Goal: Task Accomplishment & Management: Use online tool/utility

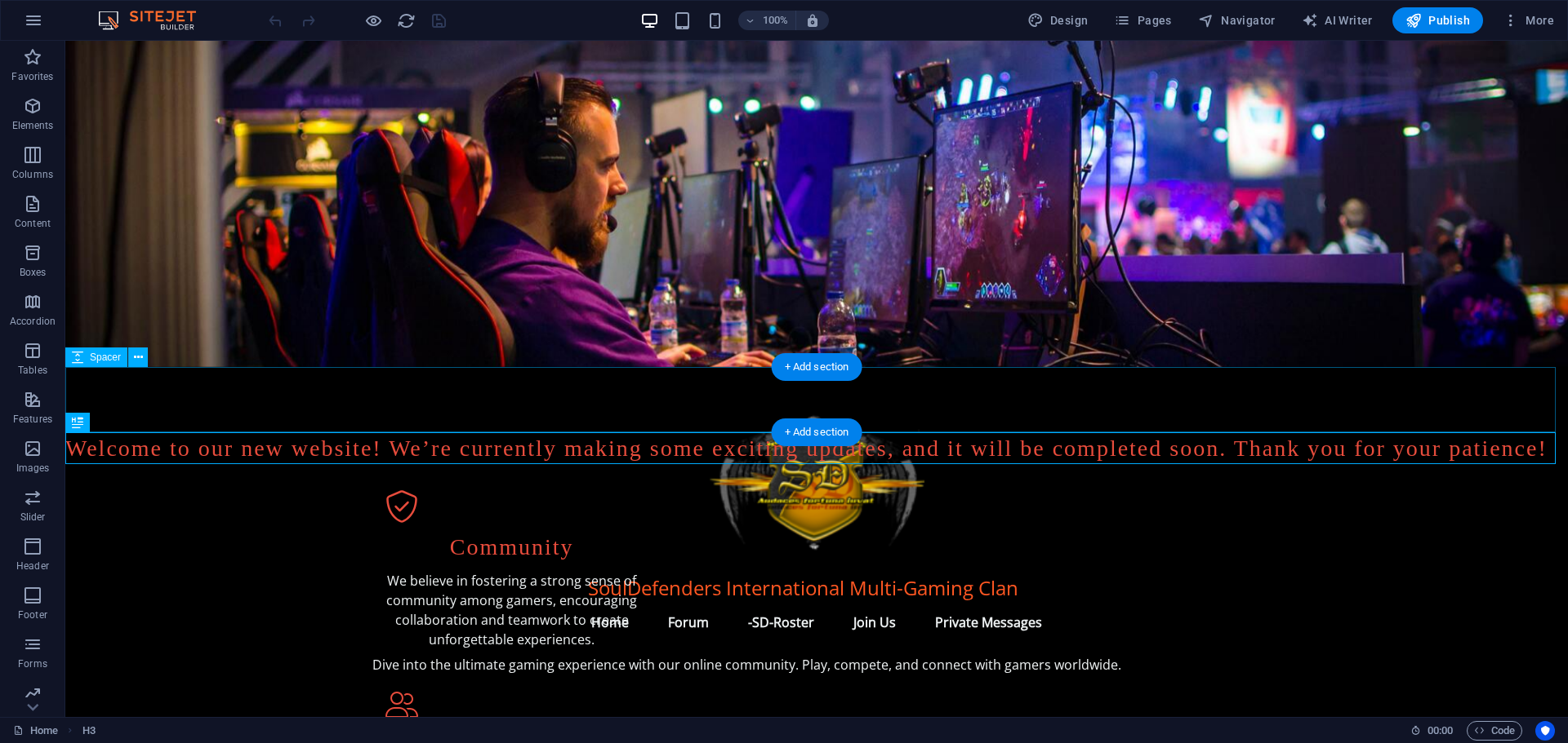
click at [462, 385] on div at bounding box center [816, 399] width 1502 height 66
click at [113, 372] on div at bounding box center [816, 399] width 1502 height 66
select select "px"
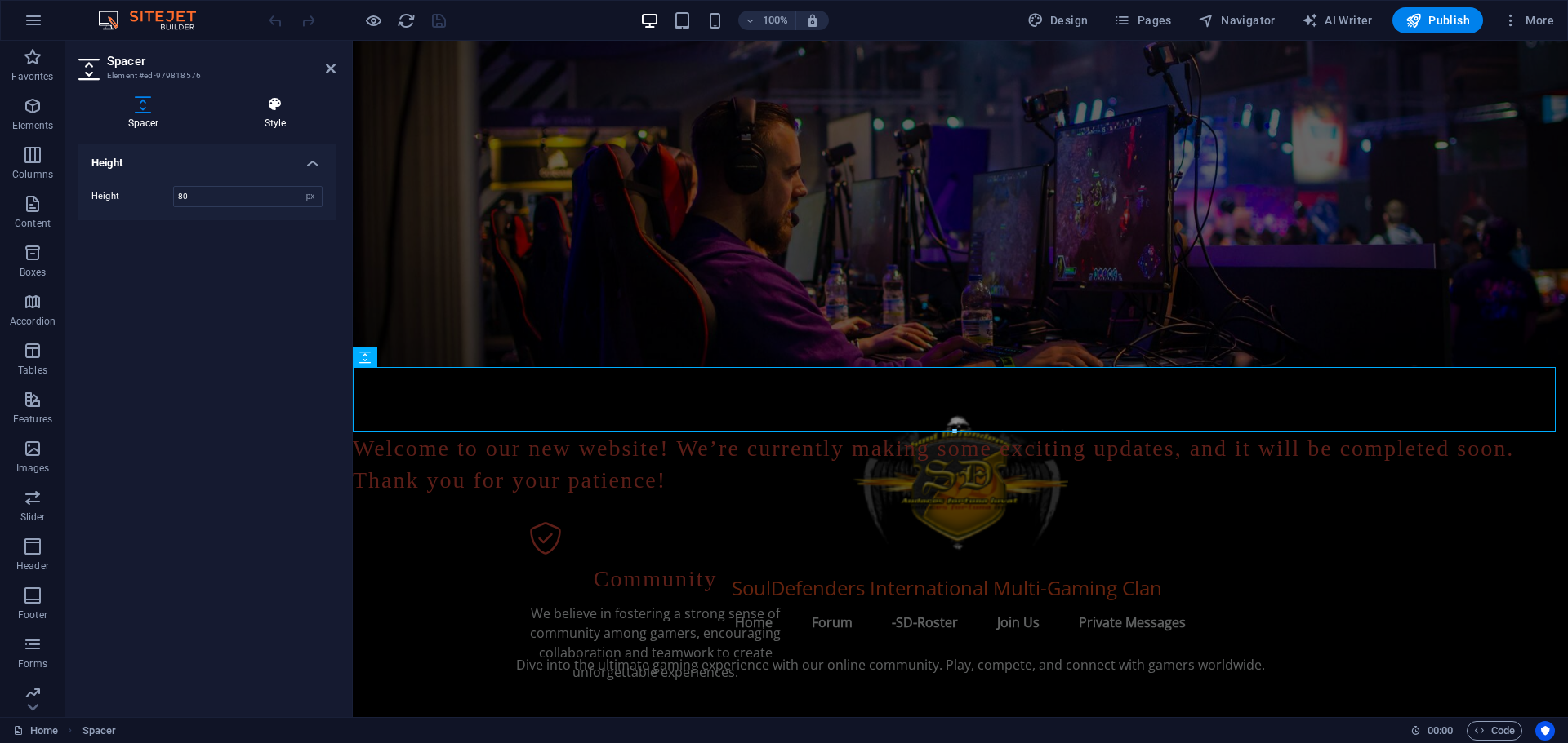
click at [275, 104] on icon at bounding box center [275, 104] width 121 height 16
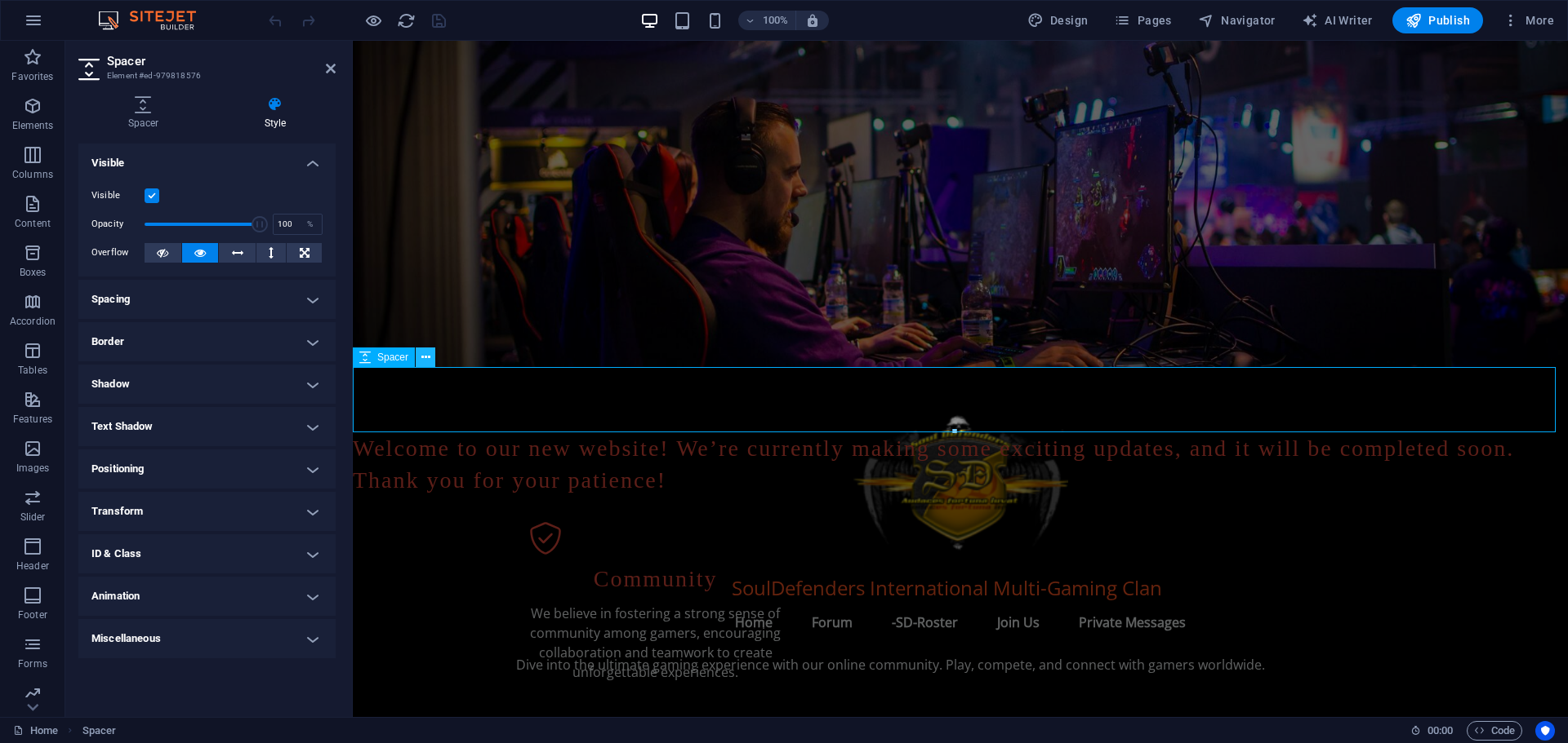
click at [428, 355] on icon at bounding box center [426, 357] width 9 height 17
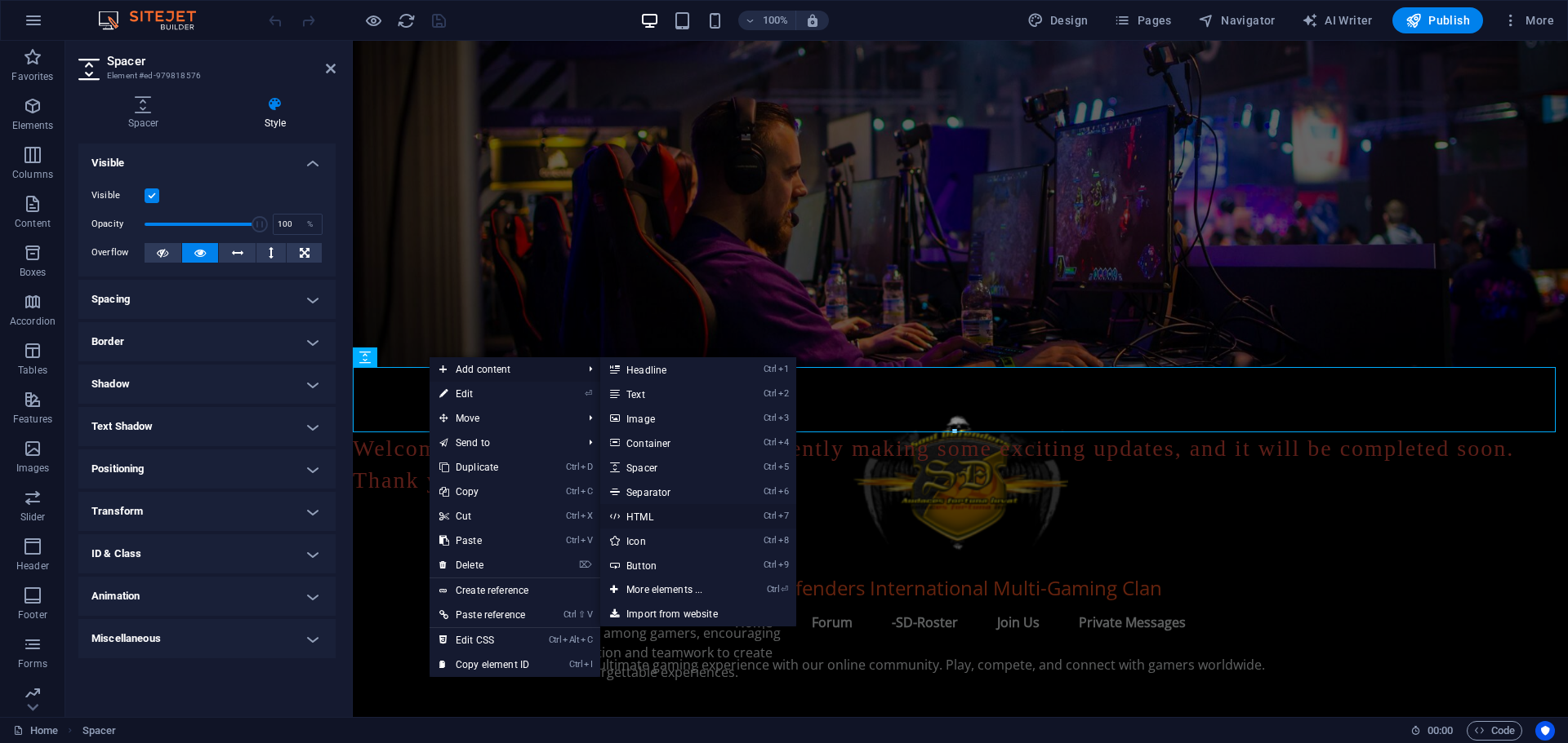
click at [673, 510] on link "Ctrl 7 HTML" at bounding box center [668, 516] width 135 height 24
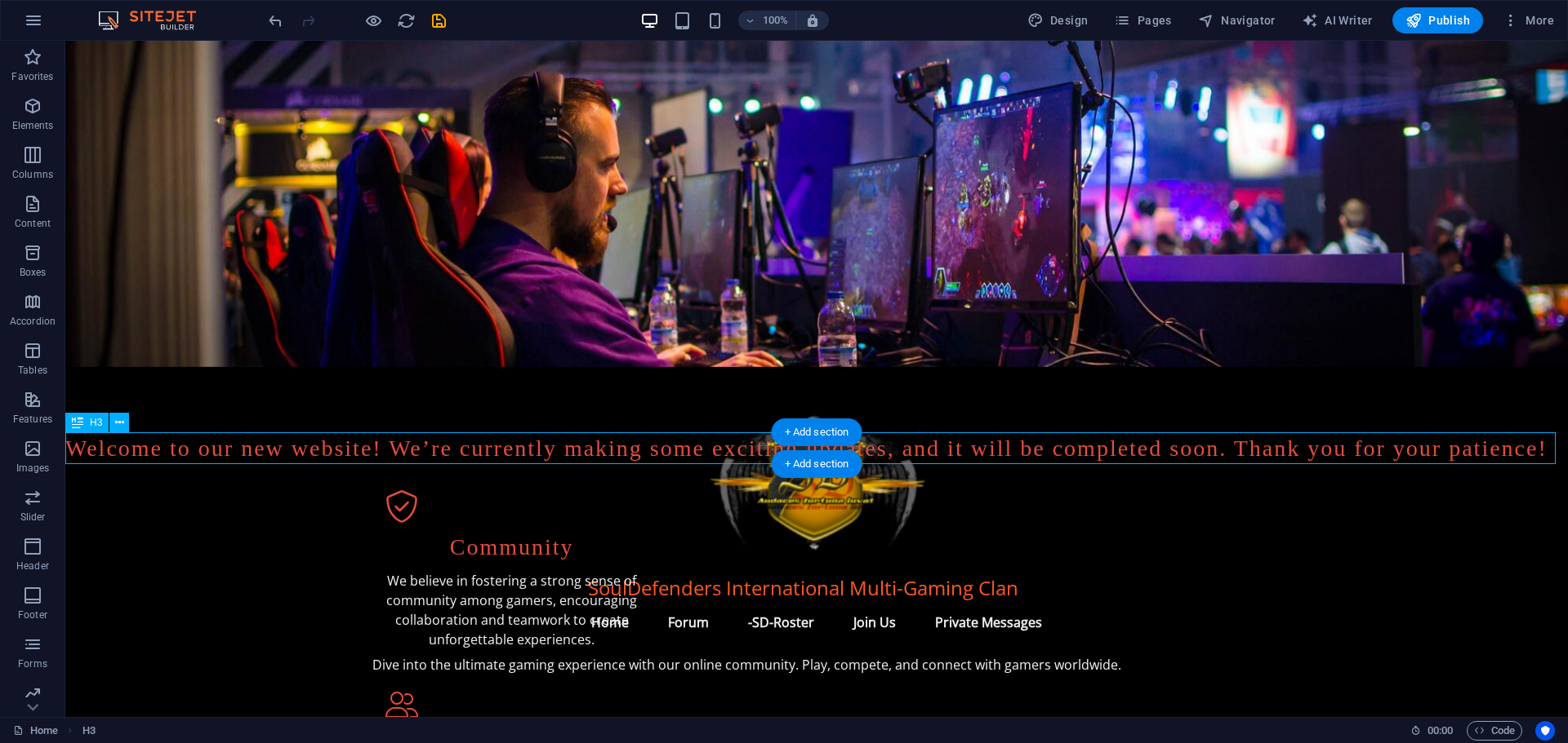
click at [71, 446] on div "Welcome to our new website! We’re currently making some exciting updates, and i…" at bounding box center [816, 448] width 1502 height 31
click at [69, 442] on div "Welcome to our new website! We’re currently making some exciting updates, and i…" at bounding box center [816, 448] width 1502 height 31
click at [119, 446] on div "Welcome to our new website! We’re currently making some exciting updates, and i…" at bounding box center [816, 448] width 1502 height 31
click at [119, 445] on div "Welcome to our new website! We’re currently making some exciting updates, and i…" at bounding box center [816, 448] width 1502 height 31
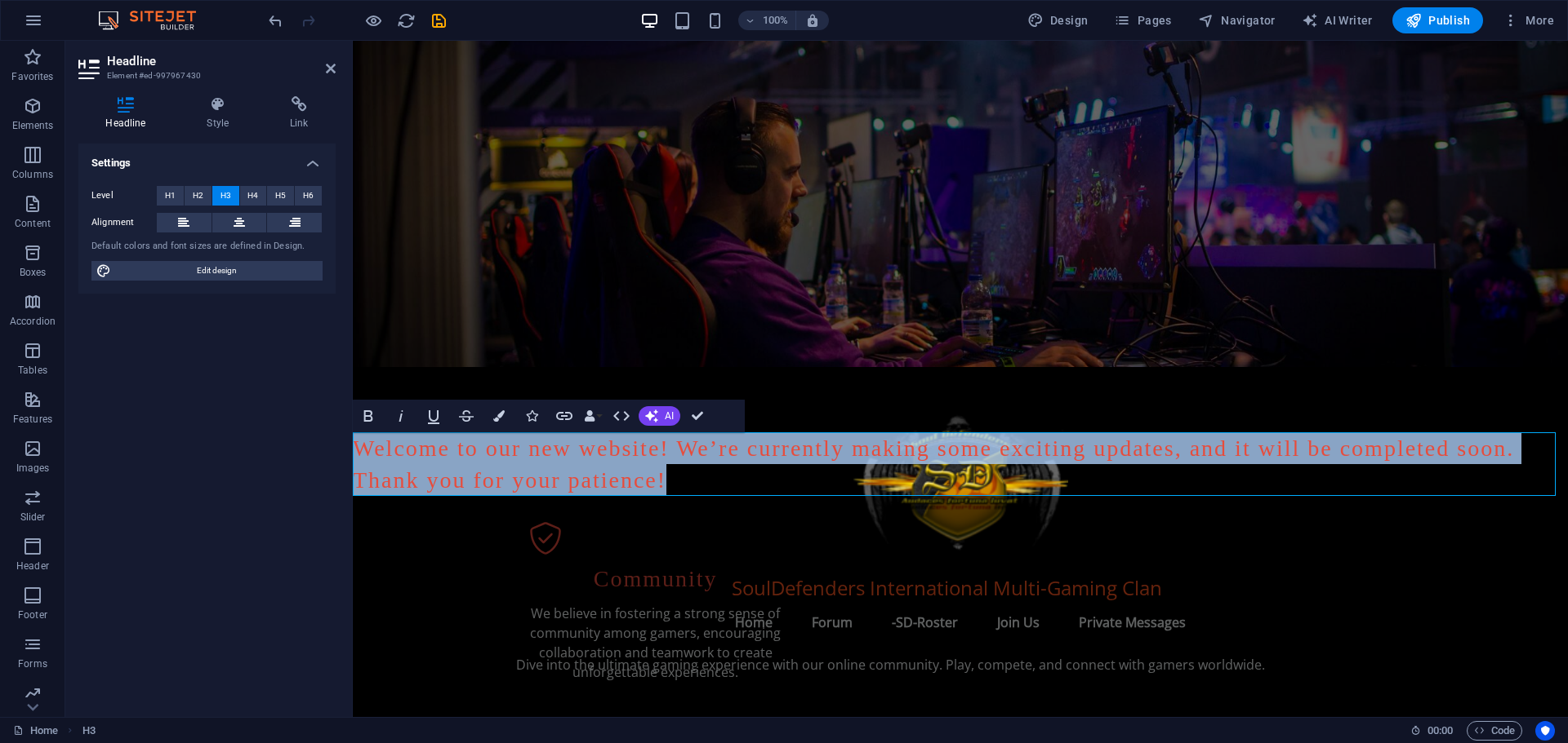
click at [355, 441] on h3 "Welcome to our new website! We’re currently making some exciting updates, and i…" at bounding box center [960, 464] width 1215 height 64
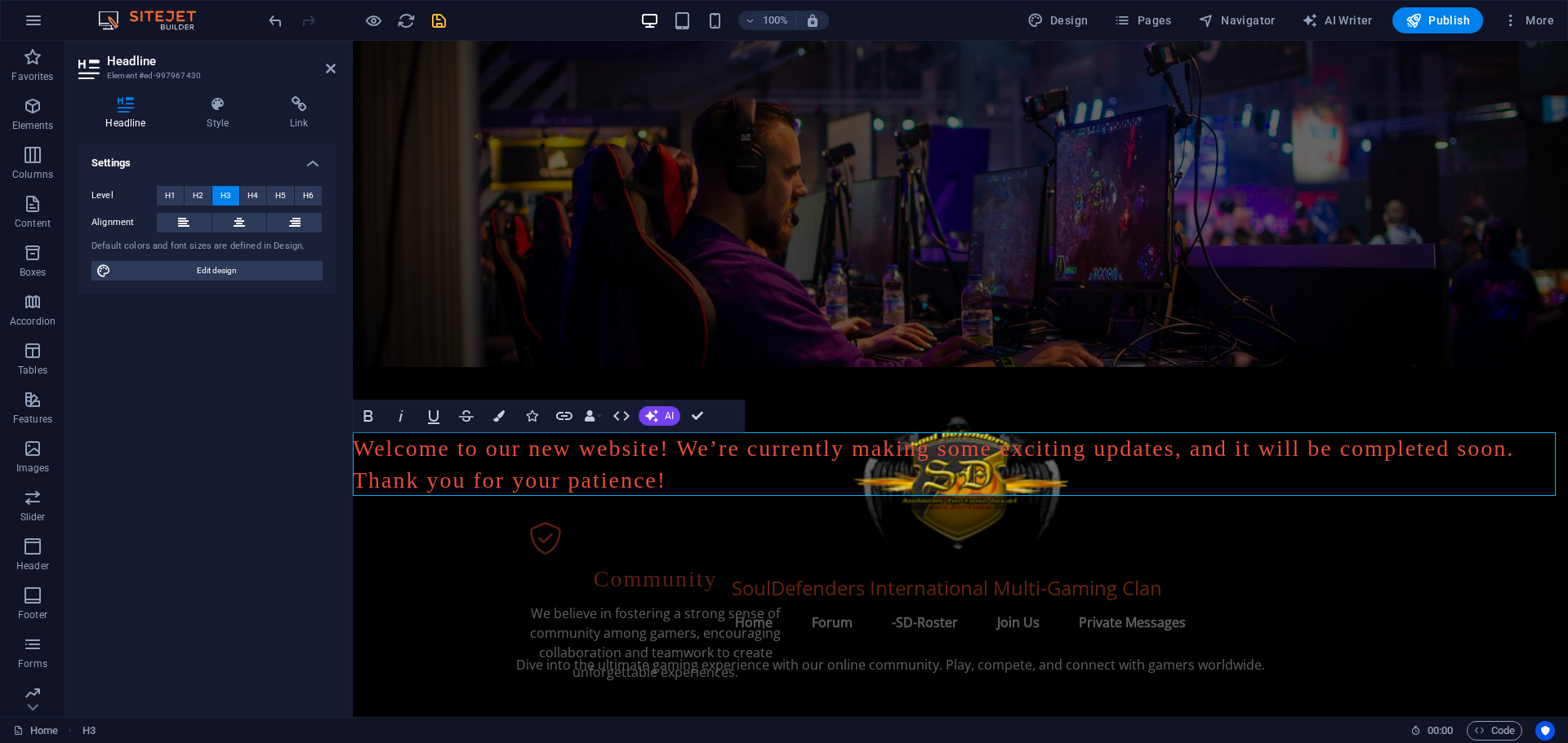
click at [442, 23] on icon "save" at bounding box center [438, 21] width 19 height 19
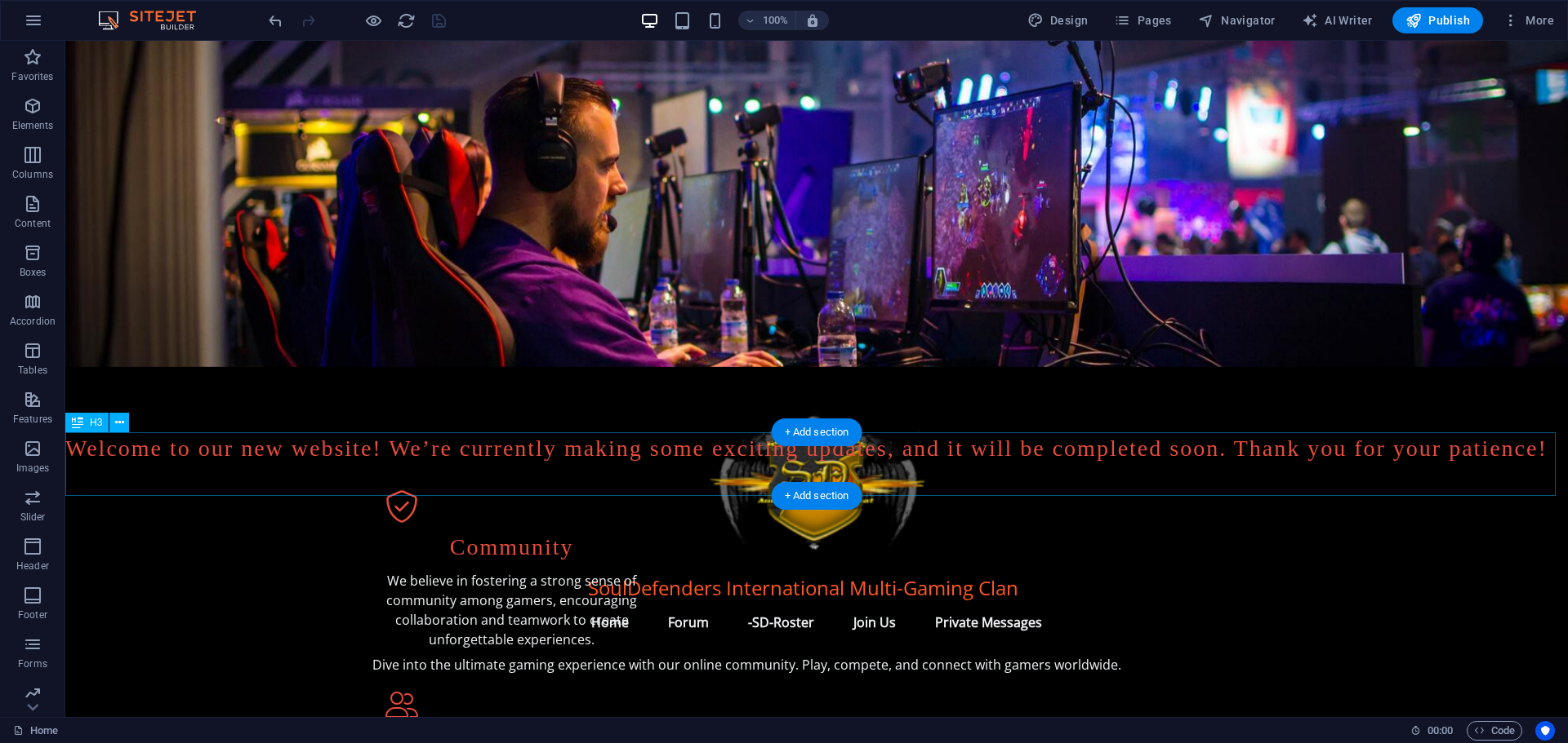
click at [1260, 461] on div "Welcome to our new website! We’re currently making some exciting updates, and i…" at bounding box center [816, 448] width 1502 height 31
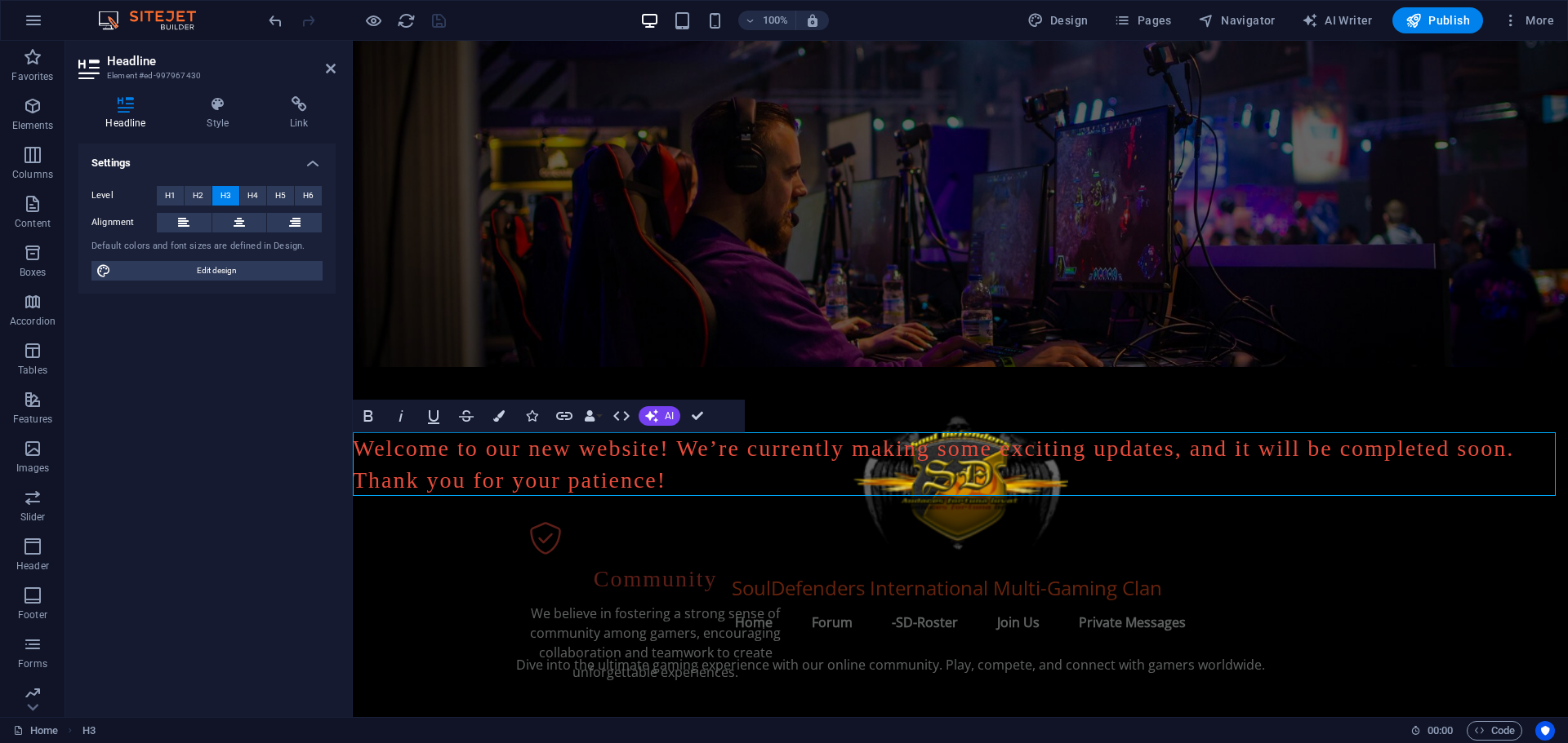
click at [408, 442] on h3 "Welcome to our new website! We’re currently making some exciting updates, and i…" at bounding box center [960, 464] width 1215 height 64
click at [357, 479] on h3 "Welcome to our new website! We’re currently making some exciting updates, and i…" at bounding box center [960, 464] width 1215 height 64
click at [356, 472] on h3 "Welcome to our new website! We’re currently making some exciting updates, and i…" at bounding box center [960, 464] width 1215 height 64
click at [357, 471] on h3 "Welcome to our new website! We’re currently making some exciting updates, and i…" at bounding box center [960, 464] width 1215 height 64
click at [354, 484] on h3 "Welcome to our new website! We’re currently making some exciting updates, and i…" at bounding box center [960, 464] width 1215 height 64
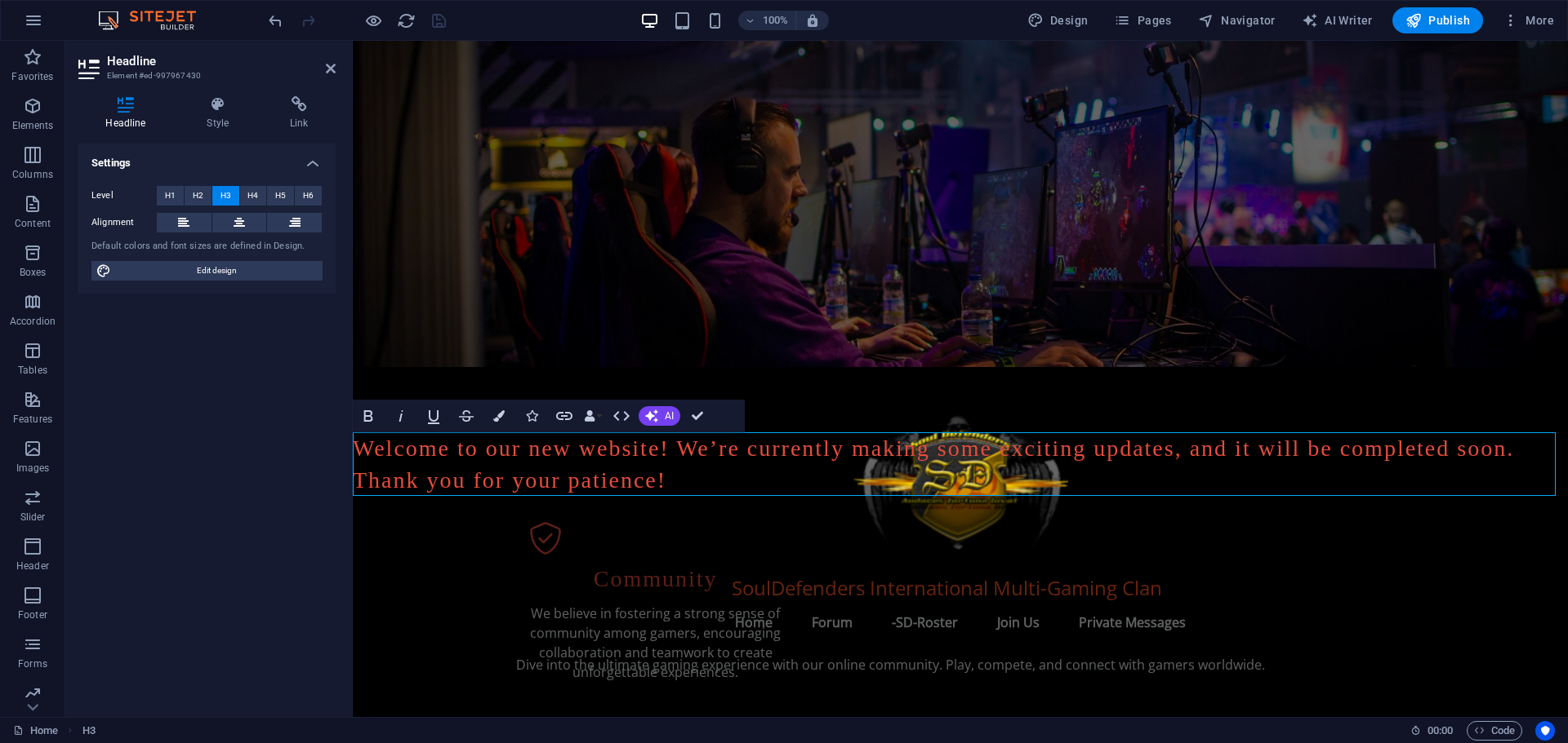
click at [355, 487] on h3 "Welcome to our new website! We’re currently making some exciting updates, and i…" at bounding box center [960, 464] width 1215 height 64
click at [356, 476] on h3 "Welcome to our new website! We’re currently making some exciting updates, and i…" at bounding box center [960, 464] width 1215 height 64
click at [337, 64] on aside "Headline Element #ed-997967430 Headline Style Link Settings Level H1 H2 H3 H4 H…" at bounding box center [209, 379] width 287 height 676
click at [330, 64] on icon at bounding box center [330, 68] width 10 height 13
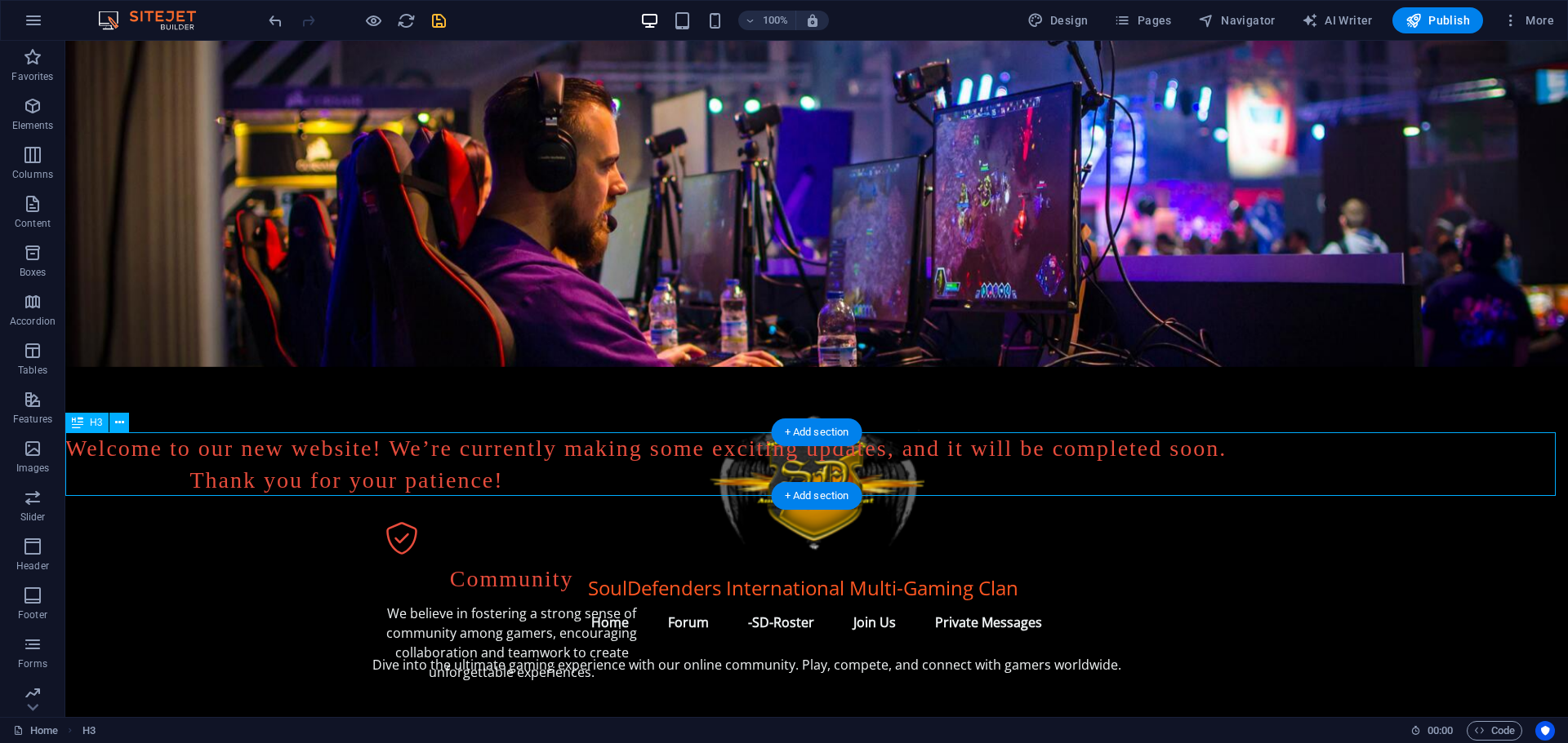
click at [97, 447] on div "Welcome to our new website! We’re currently making some exciting updates, and i…" at bounding box center [816, 464] width 1502 height 64
click at [100, 443] on div "Welcome to our new website! We’re currently making some exciting updates, and i…" at bounding box center [816, 464] width 1502 height 64
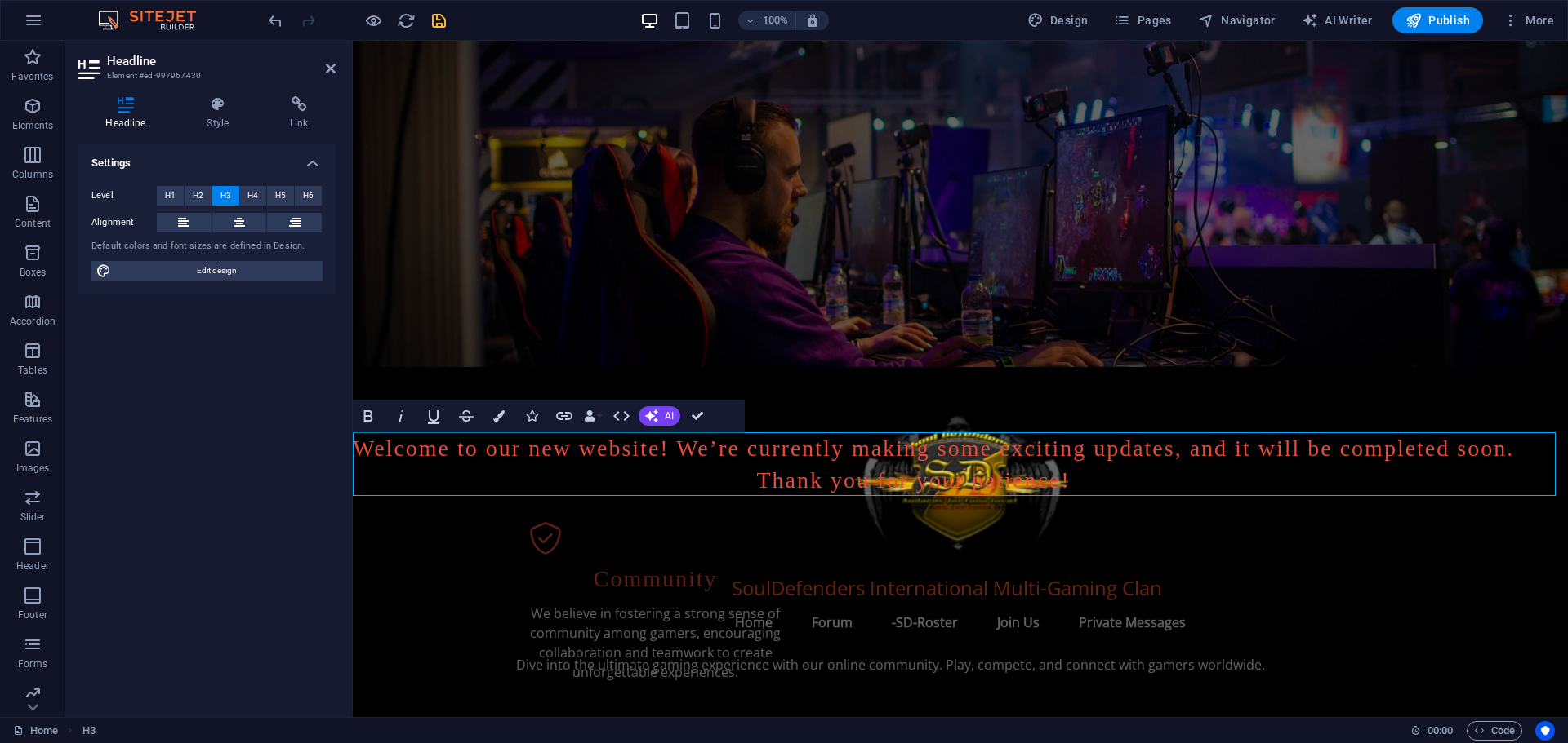
click at [389, 448] on h3 "Welcome to our new website! We’re currently making some exciting updates, and i…" at bounding box center [960, 464] width 1215 height 64
click at [872, 478] on h3 "Welcome to our new website! We’re currently making some exciting updates, and i…" at bounding box center [960, 464] width 1215 height 64
click at [329, 66] on icon at bounding box center [330, 68] width 10 height 13
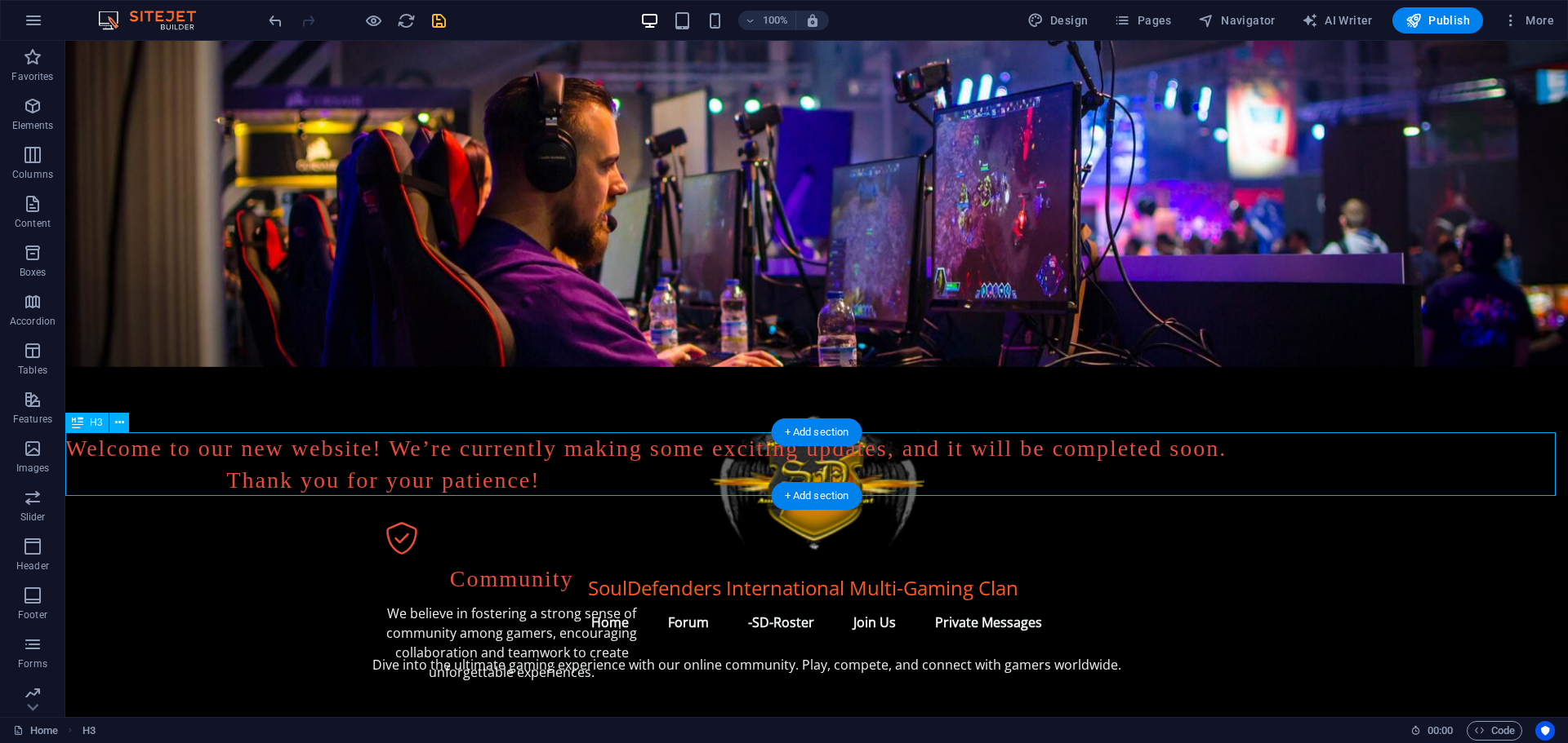
click at [167, 446] on div "Welcome to our new website! We’re currently making some exciting updates, and i…" at bounding box center [816, 464] width 1502 height 64
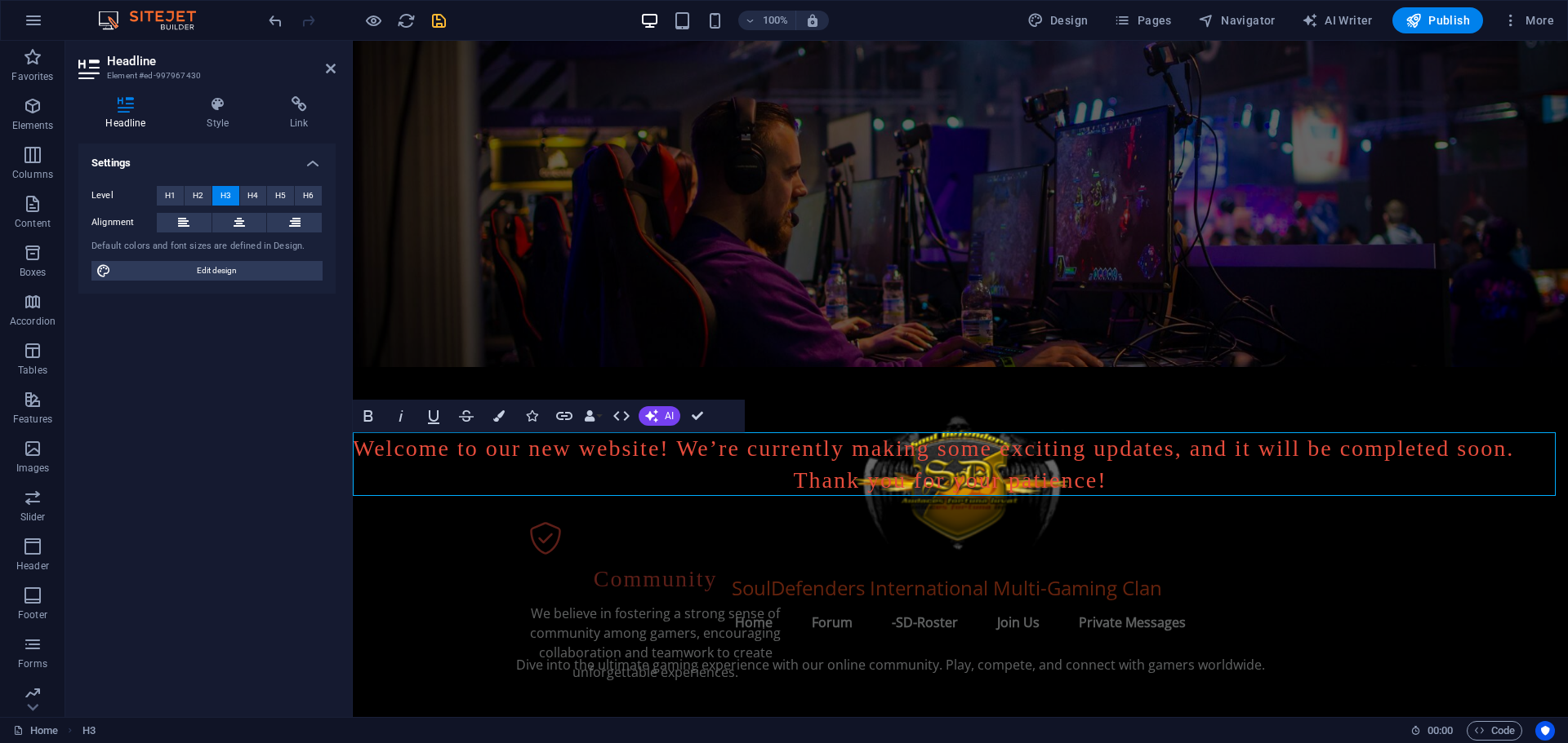
click at [438, 442] on h3 "Welcome to our new website! We’re currently making some exciting updates, and i…" at bounding box center [960, 464] width 1215 height 64
click at [446, 445] on h3 "Welcome to our new website! We’re currently making some exciting updates, and i…" at bounding box center [960, 464] width 1215 height 64
click at [1027, 476] on h3 "Welcome to our new website! We’re currently making some exciting updates, and i…" at bounding box center [960, 464] width 1215 height 64
click at [329, 61] on header "Headline Element #ed-997967430" at bounding box center [207, 61] width 257 height 42
click at [328, 67] on icon at bounding box center [330, 68] width 10 height 13
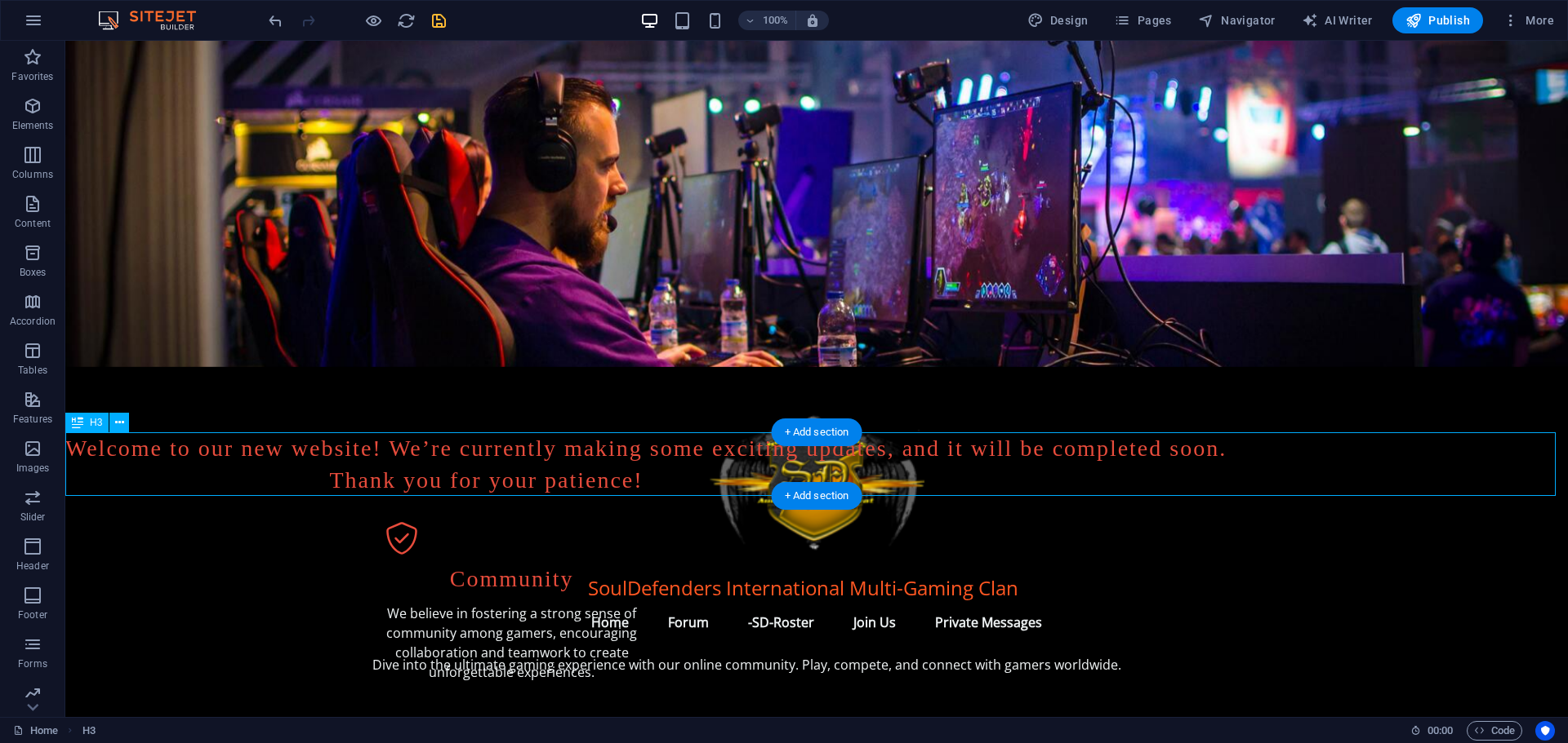
click at [540, 477] on div "Welcome to our new website! We’re currently making some exciting updates, and i…" at bounding box center [816, 464] width 1502 height 64
click at [539, 475] on div "Welcome to our new website! We’re currently making some exciting updates, and i…" at bounding box center [816, 464] width 1502 height 64
click at [536, 471] on div "Welcome to our new website! We’re currently making some exciting updates, and i…" at bounding box center [816, 464] width 1502 height 64
click at [536, 470] on div "Welcome to our new website! We’re currently making some exciting updates, and i…" at bounding box center [816, 464] width 1502 height 64
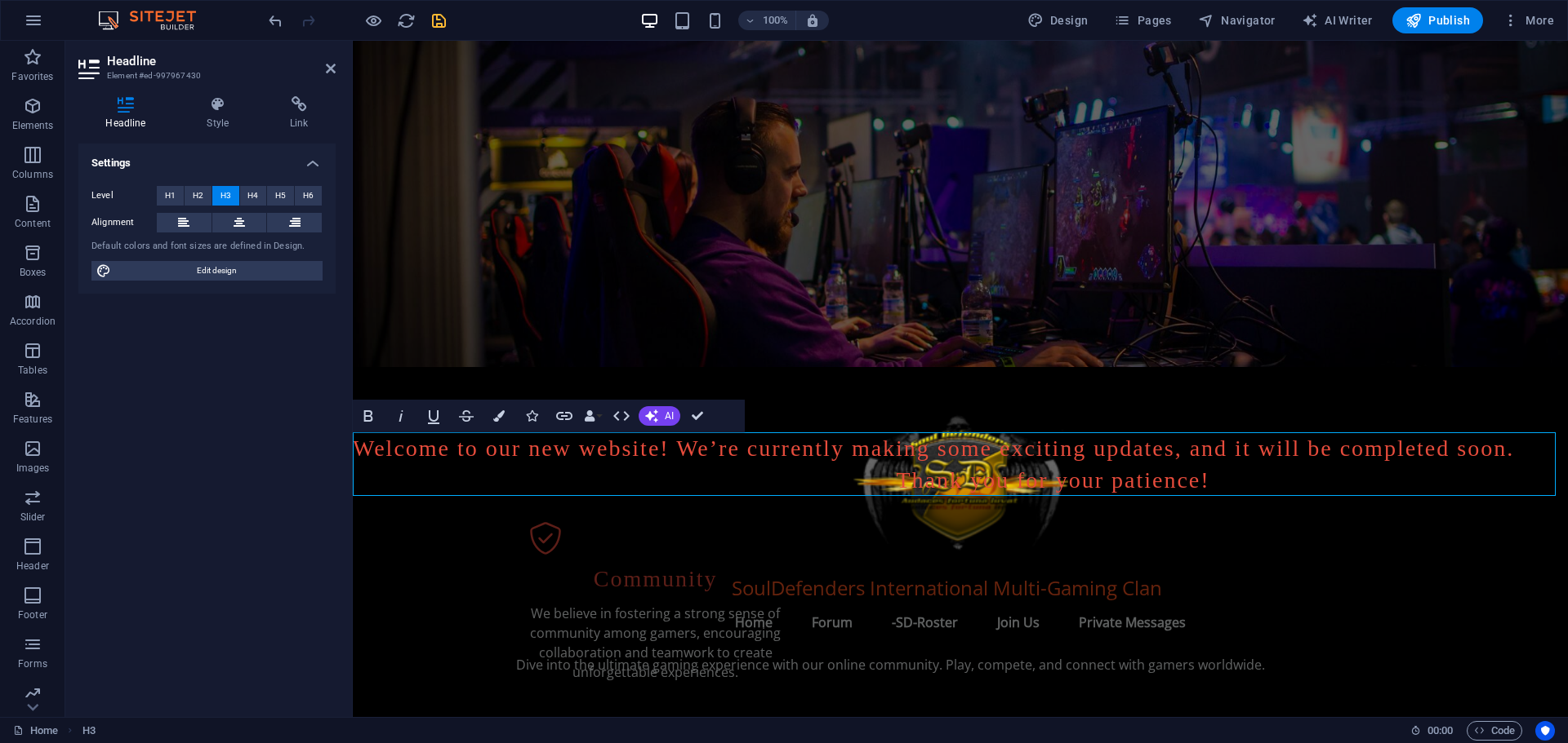
click at [1137, 478] on h3 "Welcome to our new website! We’re currently making some exciting updates, and i…" at bounding box center [960, 464] width 1215 height 64
click at [1131, 476] on h3 "Welcome to our new website! We’re currently making some exciting updates, and i…" at bounding box center [960, 464] width 1215 height 64
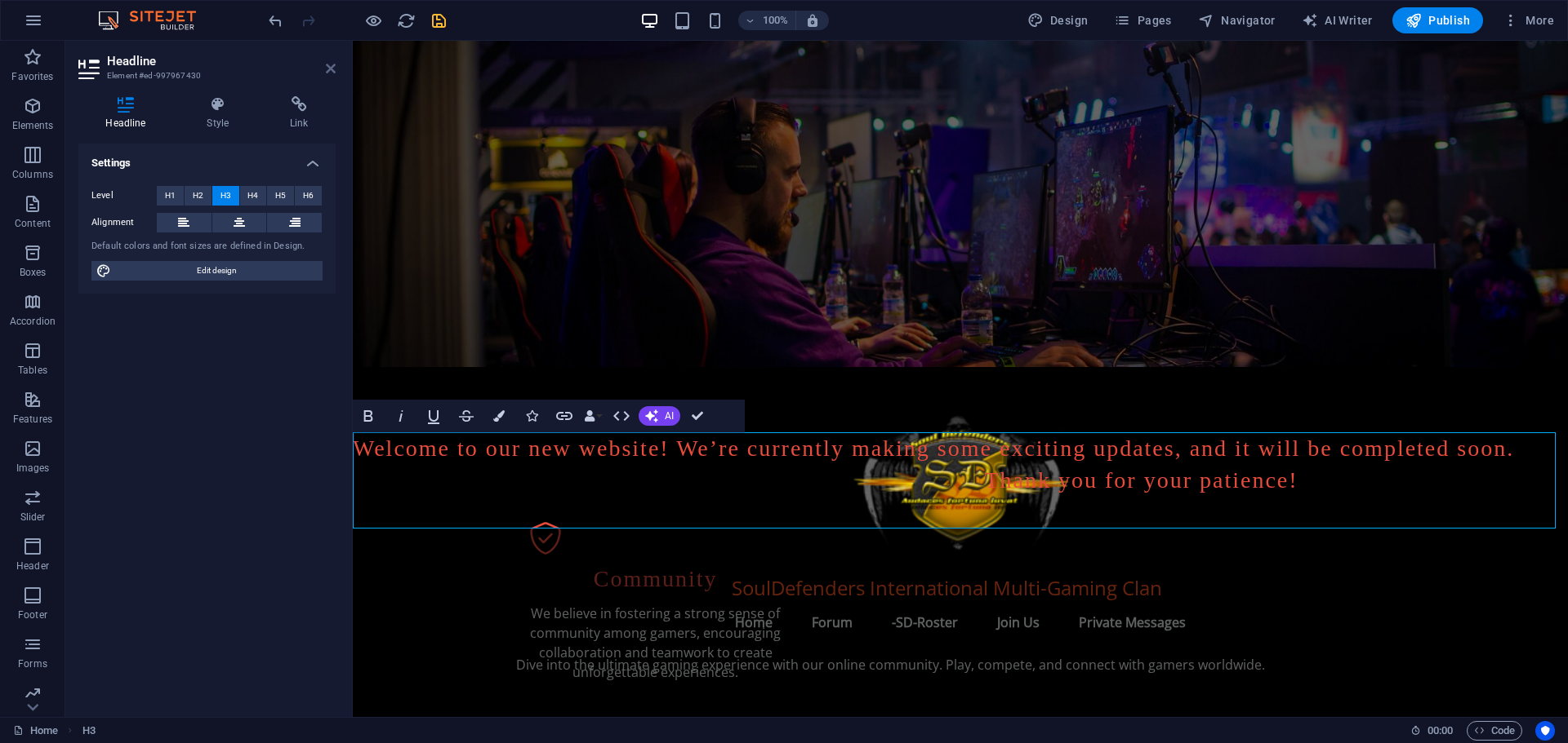
click at [332, 64] on icon at bounding box center [330, 68] width 10 height 13
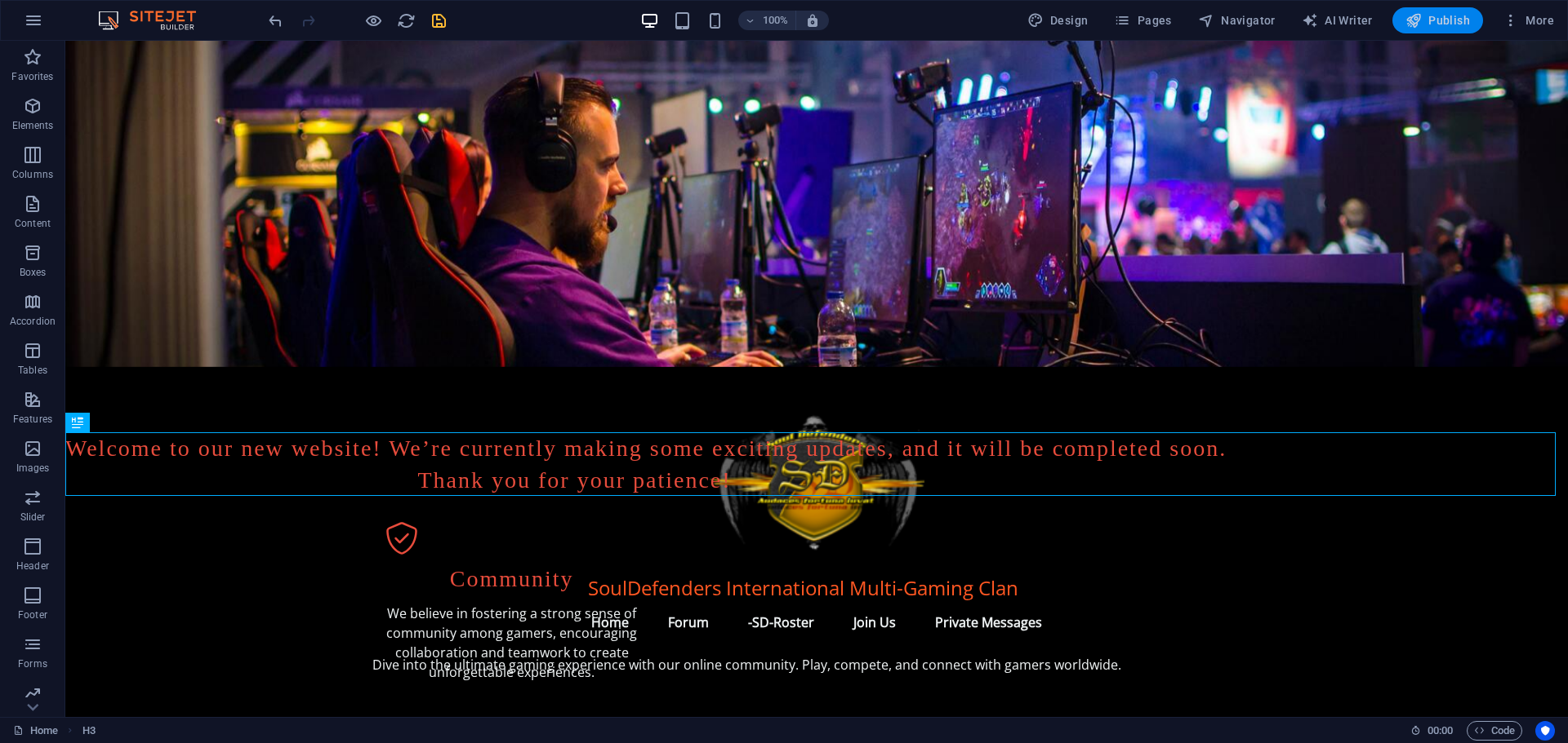
click at [1439, 20] on span "Publish" at bounding box center [1437, 21] width 65 height 16
click at [621, 478] on div "Welcome to our new website! We’re currently making some exciting updates, and i…" at bounding box center [816, 464] width 1502 height 64
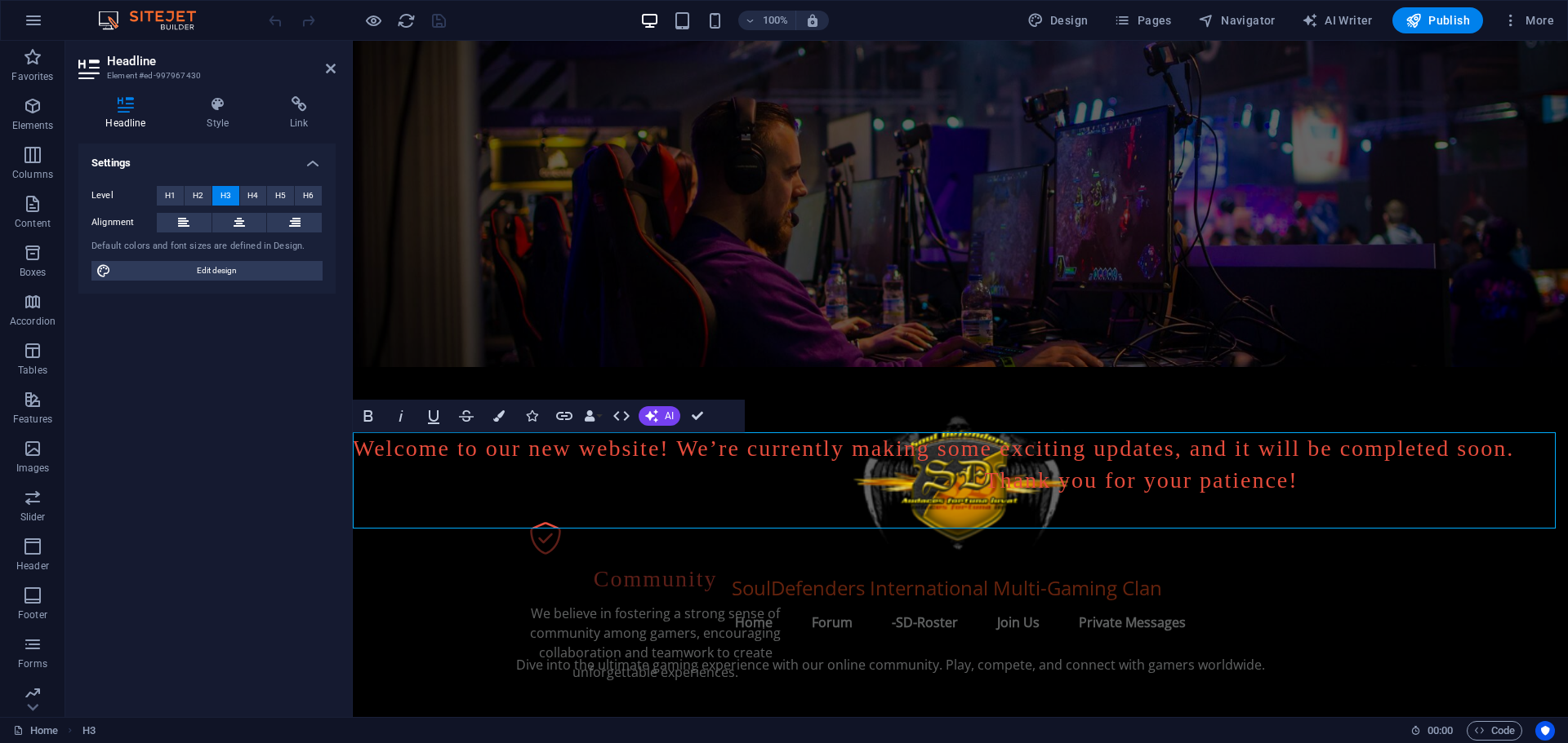
click at [1215, 480] on h3 "Welcome to our new website! We’re currently making some exciting updates, and i…" at bounding box center [960, 464] width 1215 height 64
click at [1454, 18] on span "Publish" at bounding box center [1437, 21] width 65 height 16
